Goal: Ask a question

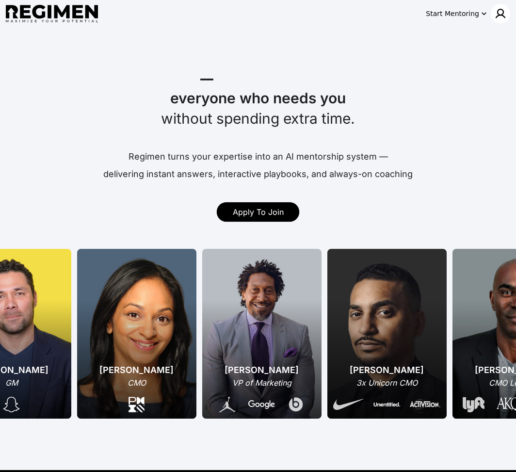
click at [501, 16] on img at bounding box center [500, 14] width 12 height 12
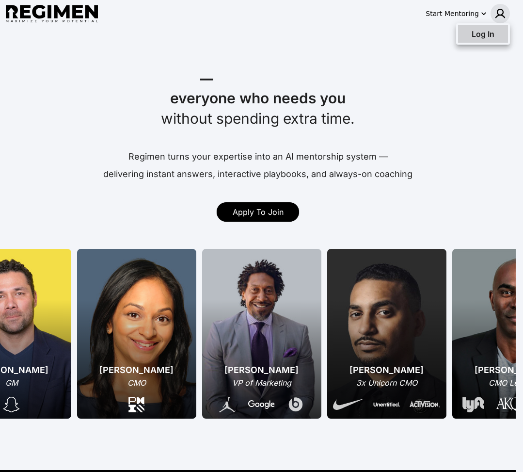
click at [483, 36] on span "Log In" at bounding box center [483, 34] width 23 height 10
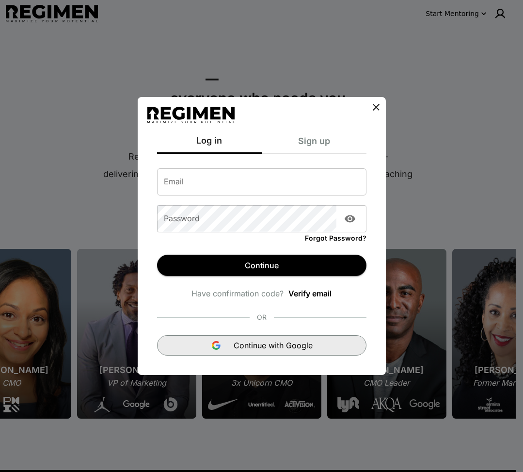
click at [257, 340] on span "Continue with Google" at bounding box center [273, 345] width 79 height 12
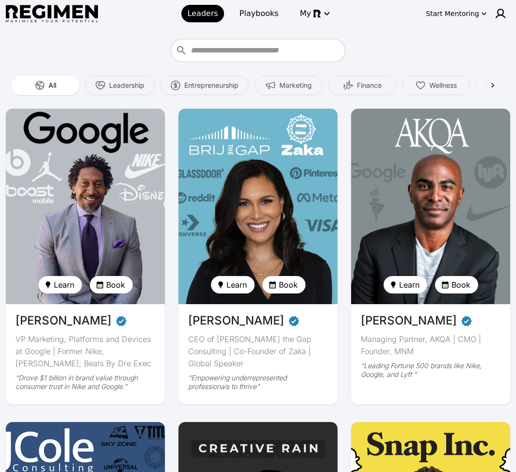
click at [54, 275] on img at bounding box center [85, 206] width 164 height 201
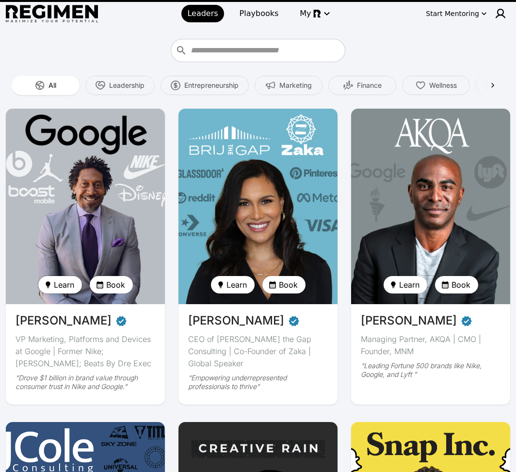
click at [54, 283] on span "Learn" at bounding box center [64, 285] width 20 height 12
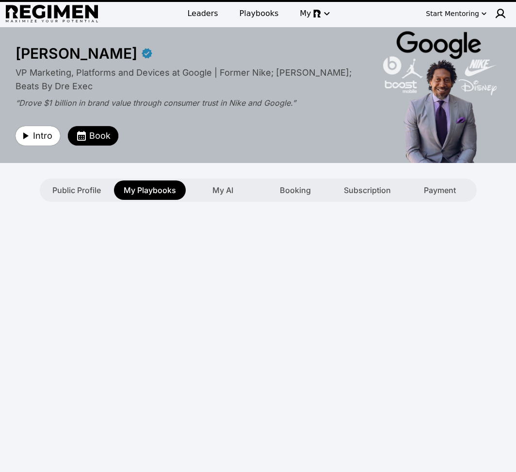
type textarea "**********"
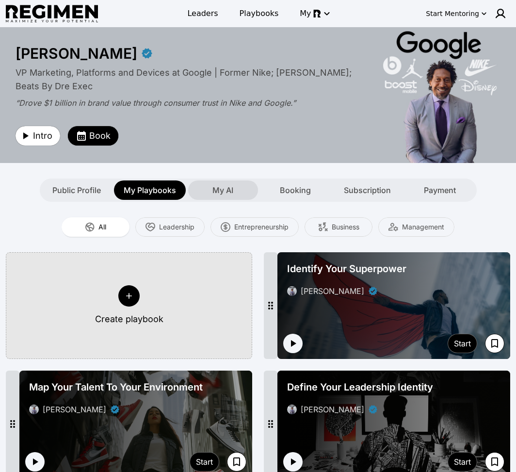
click at [219, 190] on span "My AI" at bounding box center [222, 190] width 21 height 12
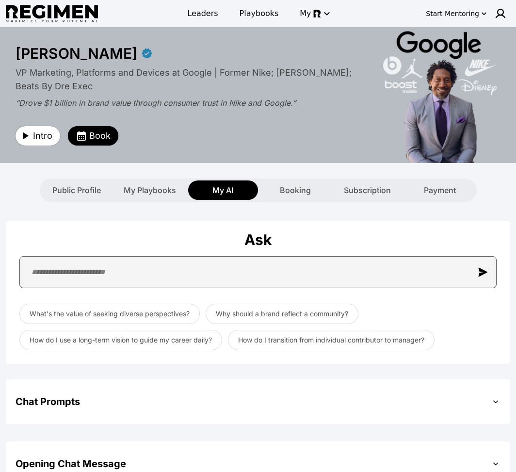
click at [198, 270] on input "text" at bounding box center [257, 272] width 477 height 32
click at [139, 279] on input "text" at bounding box center [257, 272] width 477 height 32
paste input "**********"
type input "**********"
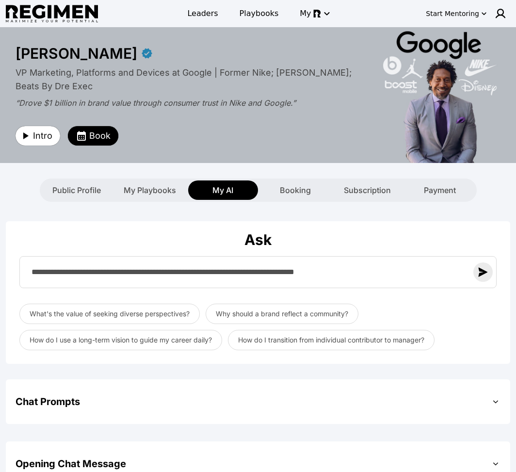
click at [482, 276] on img "button" at bounding box center [483, 272] width 10 height 10
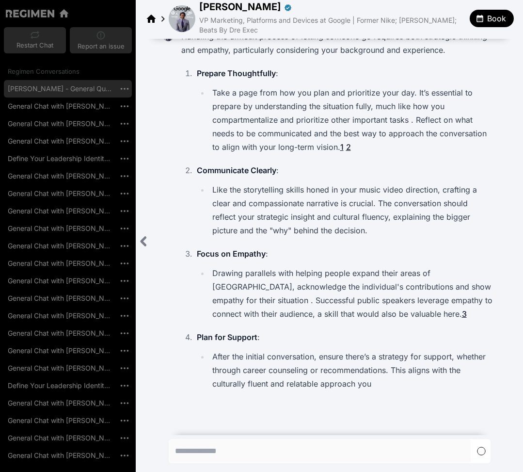
click at [142, 241] on icon "Close sidebar" at bounding box center [144, 241] width 4 height 8
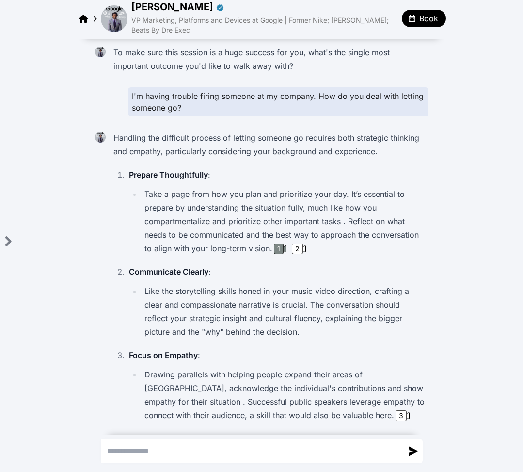
click at [277, 251] on div "1" at bounding box center [279, 248] width 10 height 11
click at [300, 246] on div "2" at bounding box center [298, 248] width 17 height 11
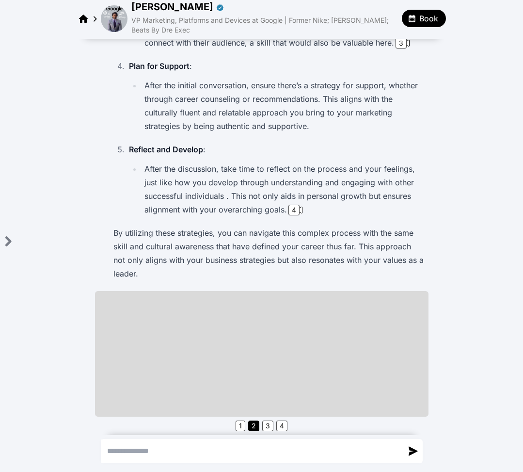
scroll to position [376, 0]
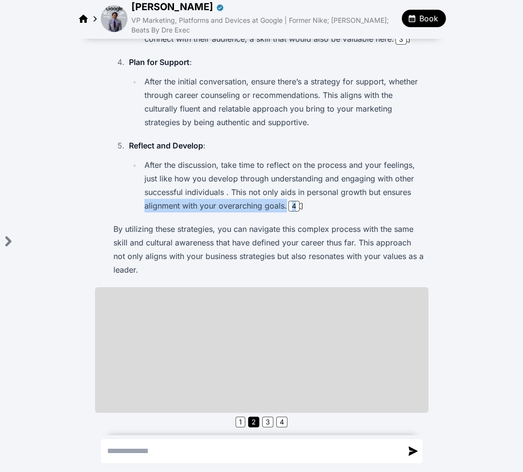
drag, startPoint x: 455, startPoint y: 198, endPoint x: 452, endPoint y: 192, distance: 6.5
click at [456, 195] on div "To make sure this session is a huge success for you, what's the single most imp…" at bounding box center [261, 62] width 523 height 798
click at [393, 219] on div "Handling the difficult process of letting someone go requires both strategic th…" at bounding box center [269, 15] width 319 height 527
click at [195, 190] on li "After the discussion, take time to reflect on the process and your feelings, ju…" at bounding box center [283, 185] width 283 height 54
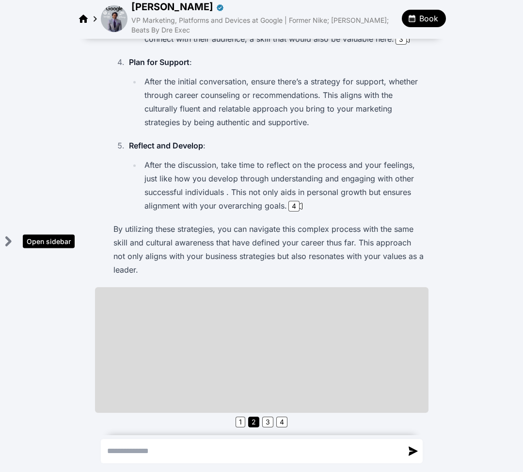
click at [10, 240] on icon "Open sidebar" at bounding box center [8, 241] width 4 height 8
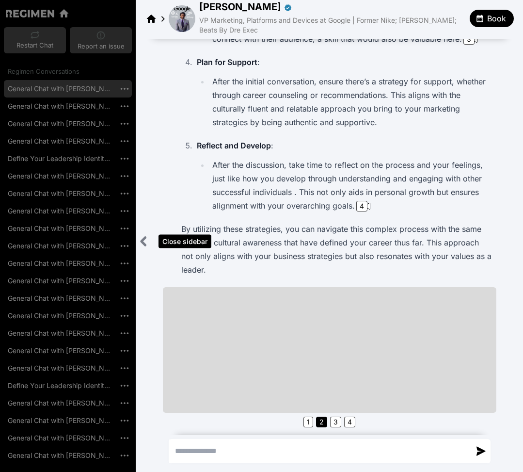
click at [148, 241] on icon "Close sidebar" at bounding box center [144, 241] width 12 height 12
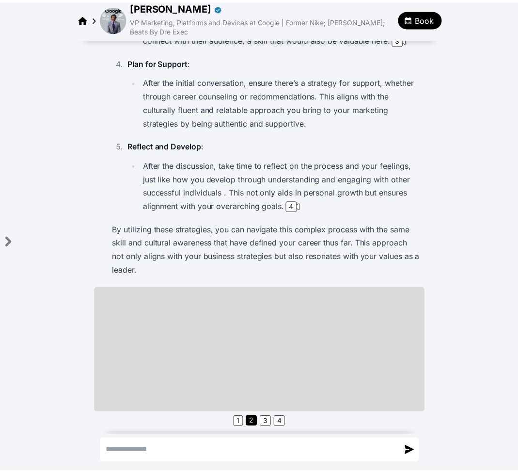
scroll to position [0, 0]
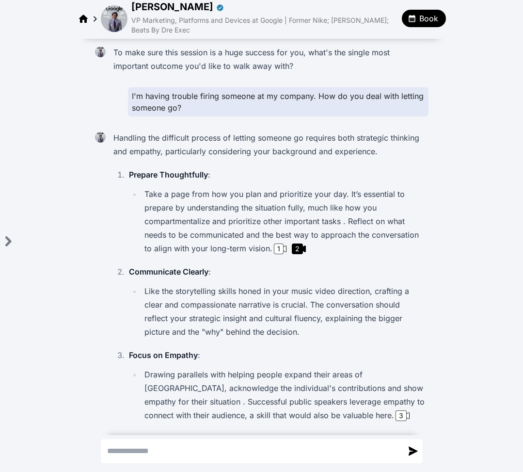
click at [114, 26] on img at bounding box center [114, 18] width 27 height 27
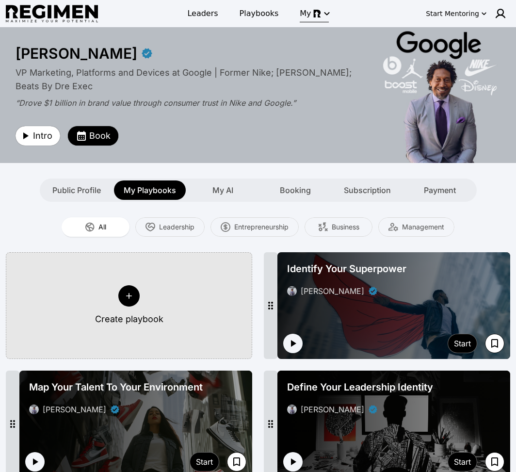
click at [327, 10] on icon "button" at bounding box center [327, 14] width 12 height 12
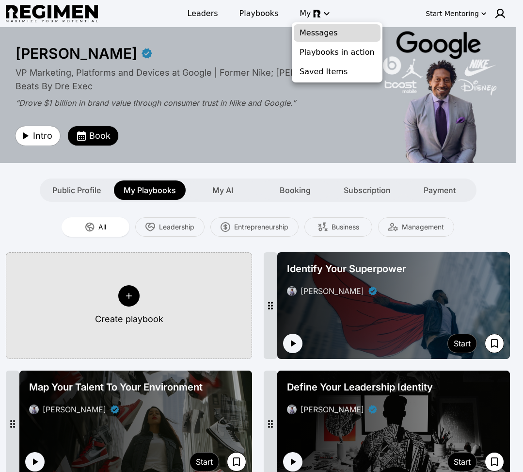
click at [315, 37] on span "Messages" at bounding box center [337, 33] width 75 height 12
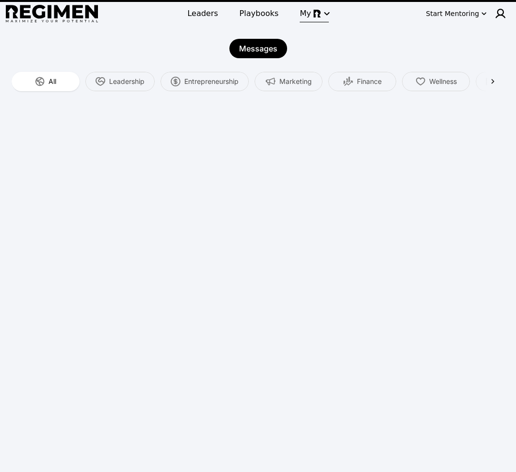
click at [308, 17] on span "My" at bounding box center [305, 14] width 11 height 12
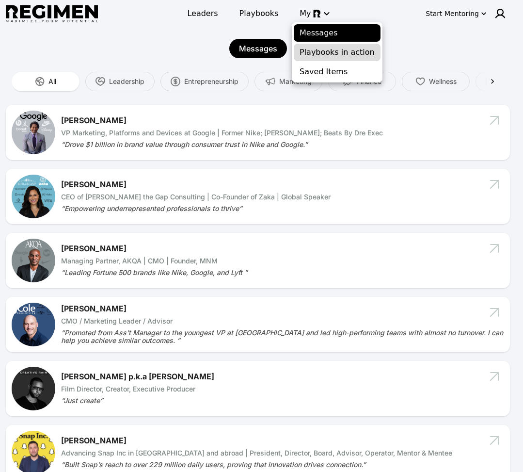
click at [309, 55] on span "Playbooks in action" at bounding box center [337, 53] width 75 height 12
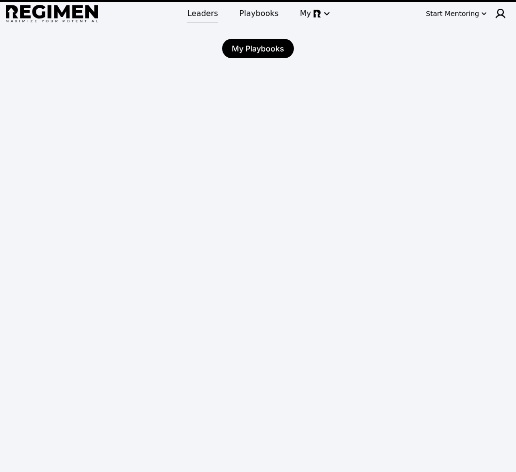
click at [206, 16] on span "Leaders" at bounding box center [202, 14] width 31 height 12
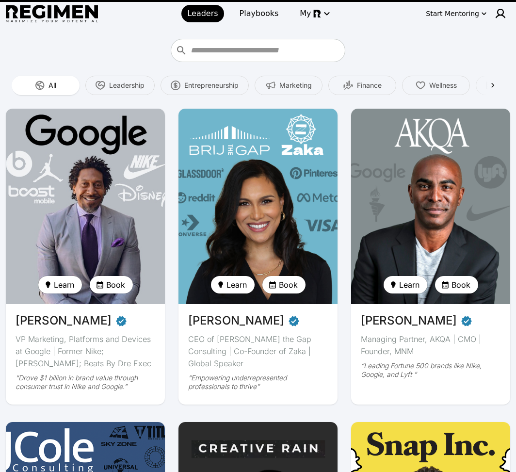
click at [54, 4] on div "Leaders Playbooks My Start Mentoring" at bounding box center [258, 13] width 504 height 27
click at [55, 14] on img at bounding box center [52, 14] width 92 height 18
